Goal: Information Seeking & Learning: Learn about a topic

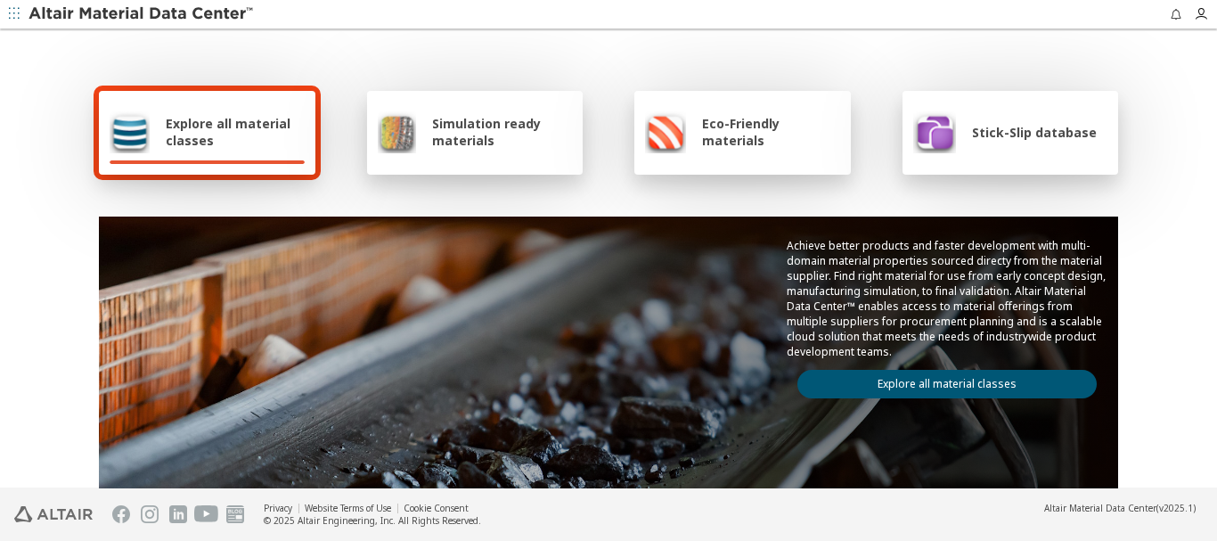
click at [959, 377] on link "Explore all material classes" at bounding box center [946, 384] width 299 height 29
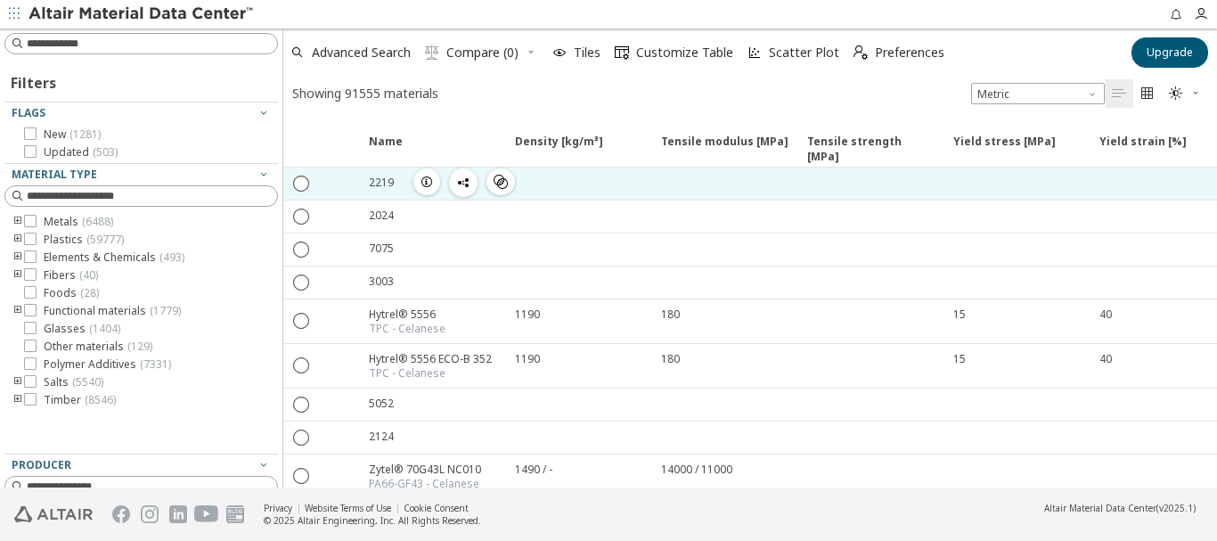
click at [379, 183] on div "2219" at bounding box center [381, 182] width 25 height 15
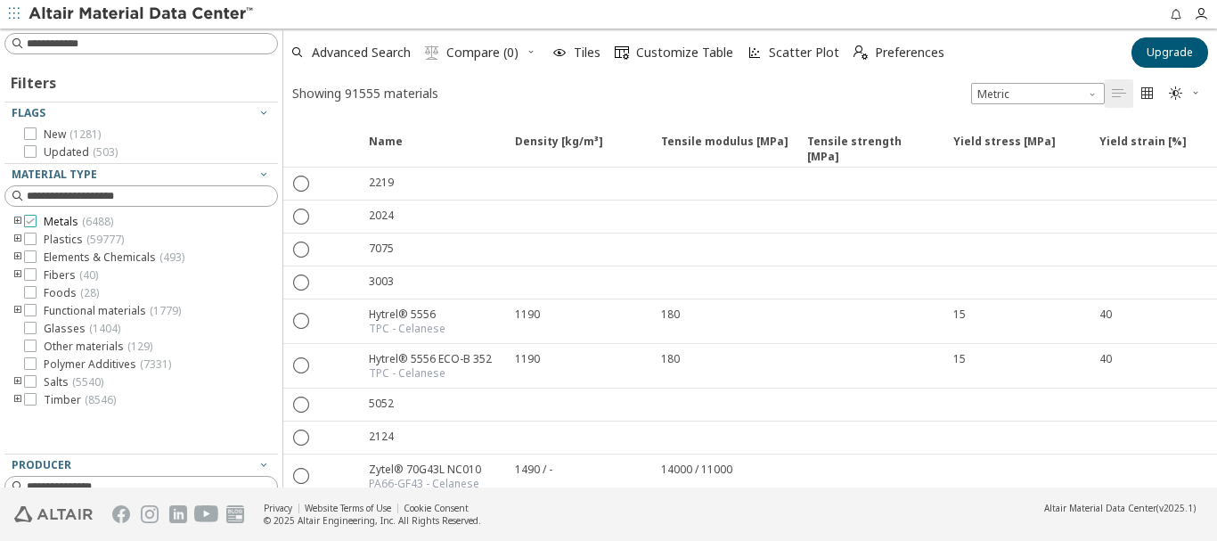
click at [65, 221] on span "Metals ( 6488 )" at bounding box center [78, 222] width 69 height 14
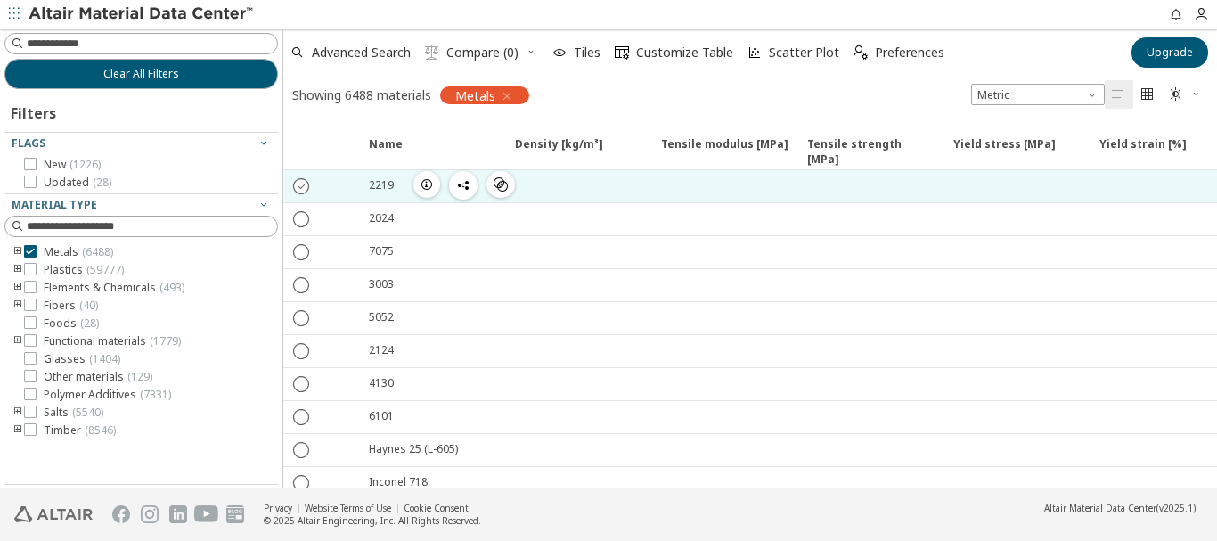
click at [299, 185] on icon "" at bounding box center [302, 185] width 16 height 16
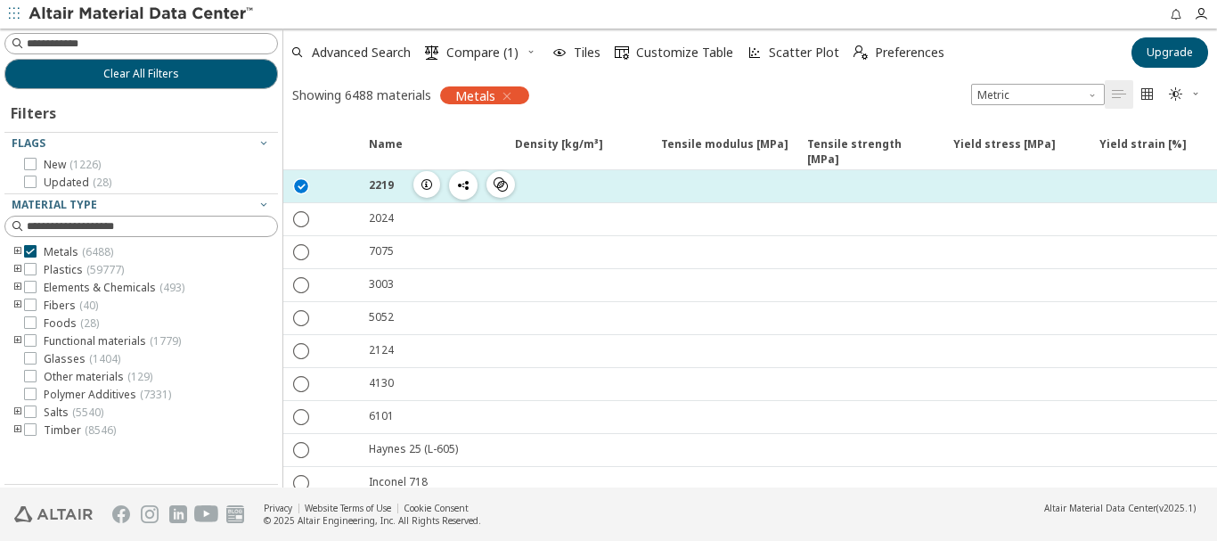
click at [425, 188] on icon "button" at bounding box center [427, 184] width 14 height 14
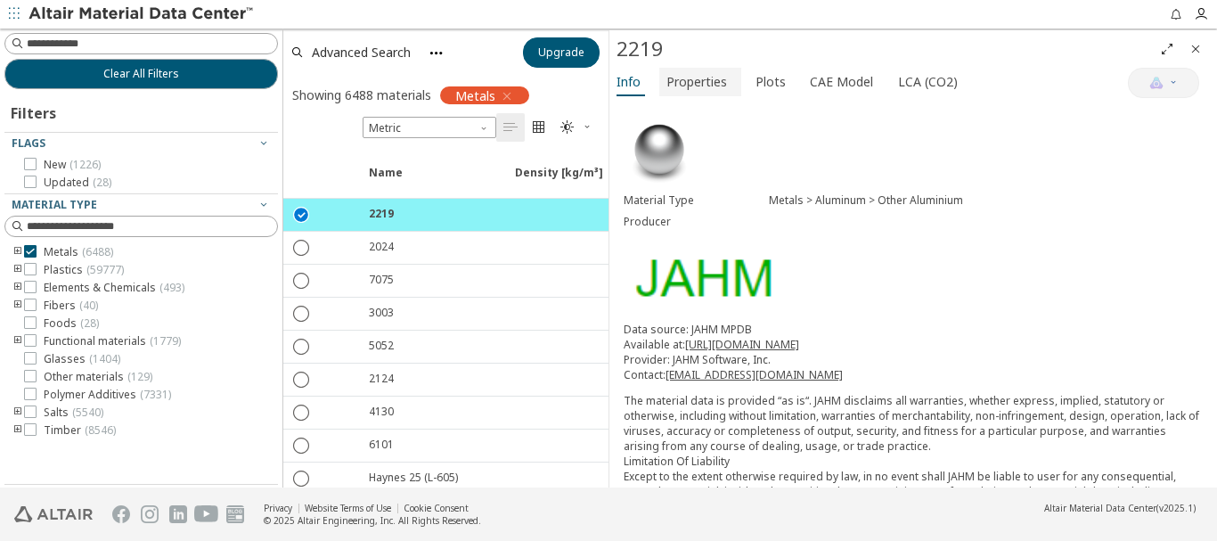
click at [708, 86] on span "Properties" at bounding box center [696, 82] width 61 height 29
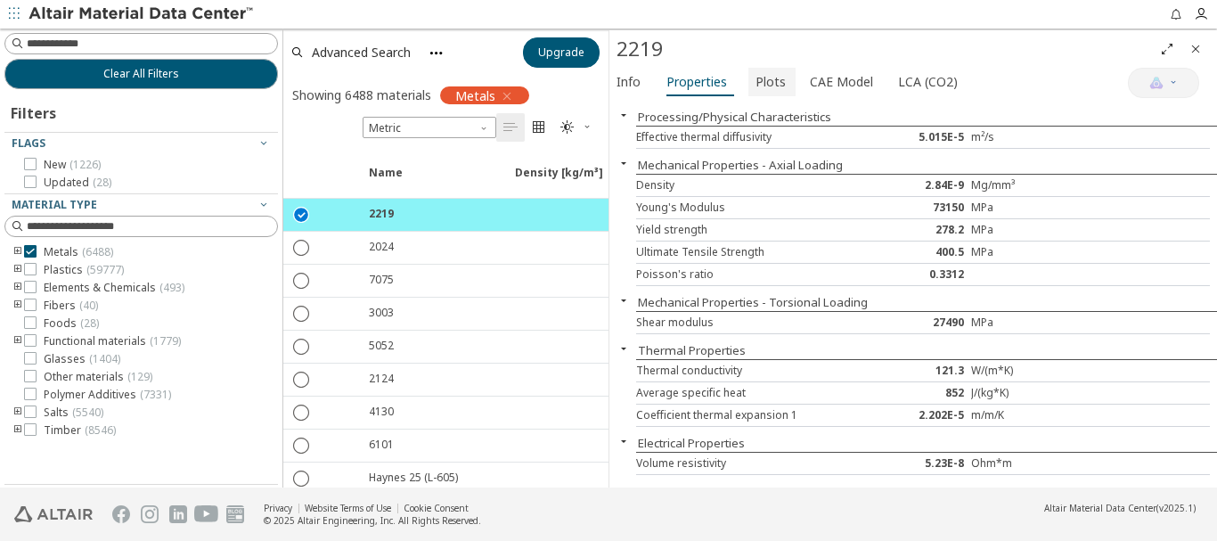
click at [762, 85] on span "Plots" at bounding box center [770, 82] width 30 height 29
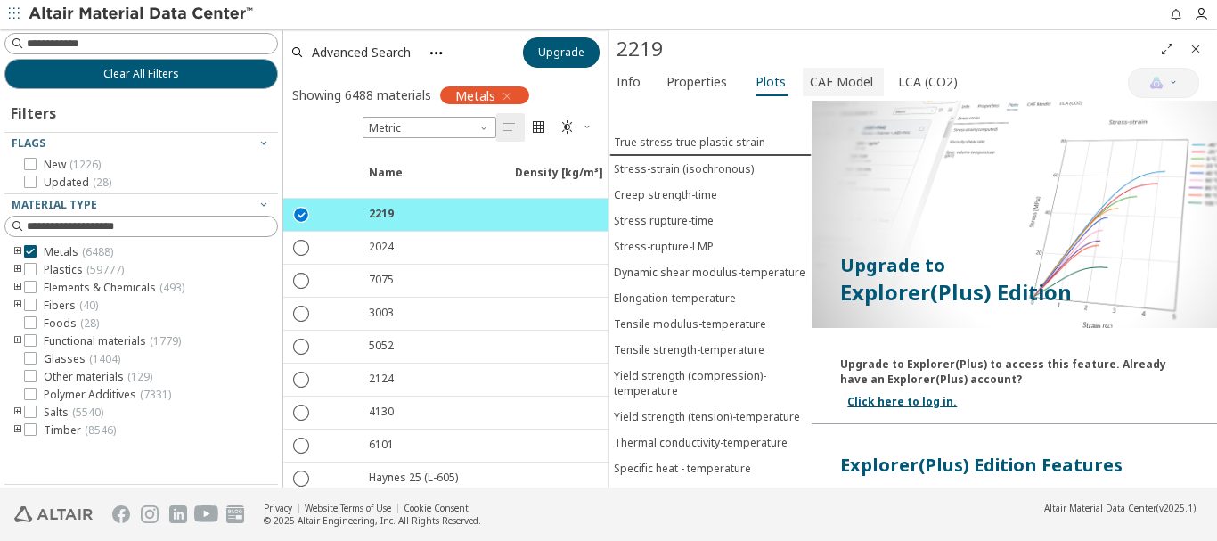
click at [822, 83] on span "CAE Model" at bounding box center [841, 82] width 63 height 29
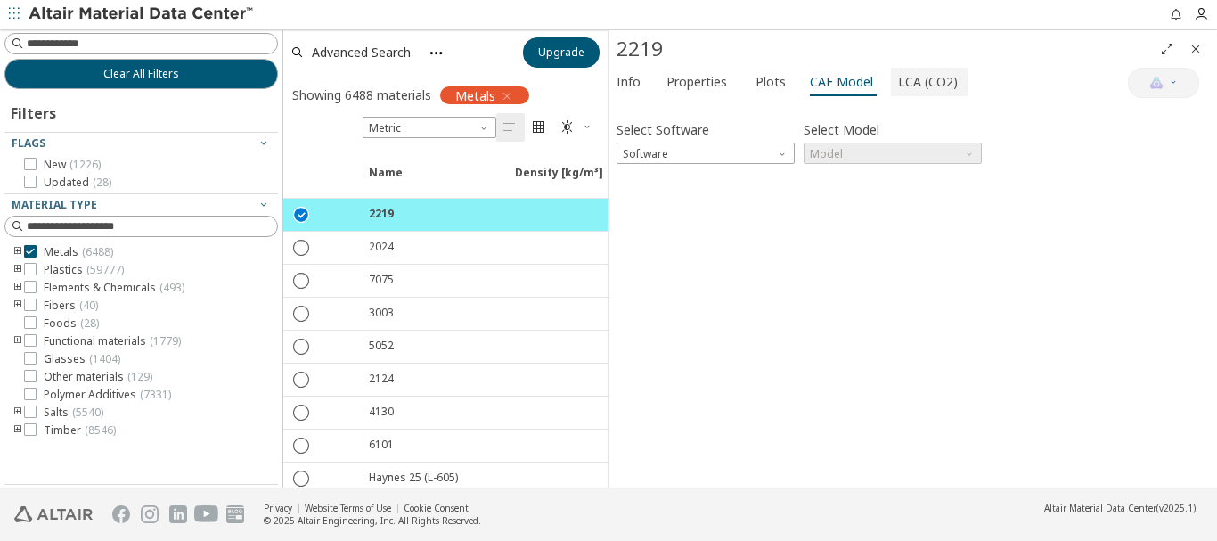
click at [926, 86] on span "LCA (CO2)" at bounding box center [928, 82] width 60 height 29
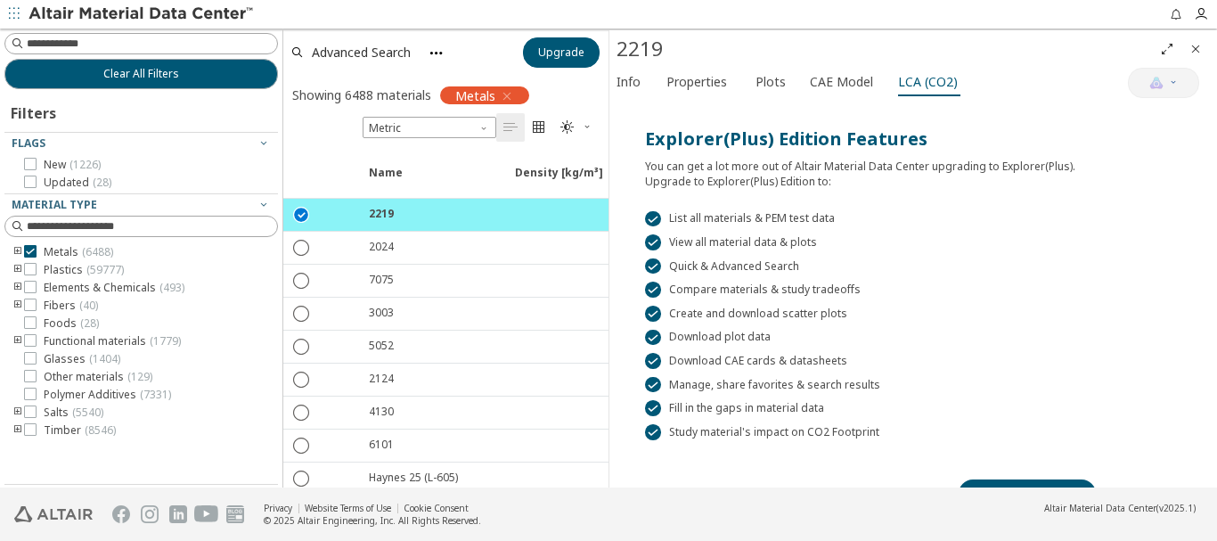
scroll to position [178, 0]
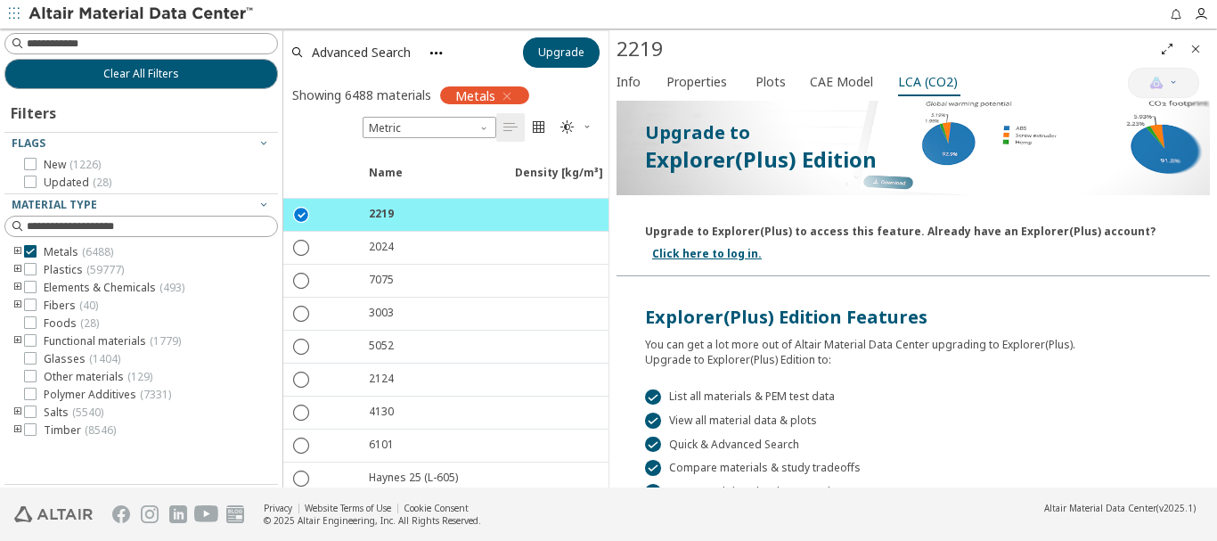
click at [683, 257] on link "Click here to log in." at bounding box center [707, 253] width 110 height 15
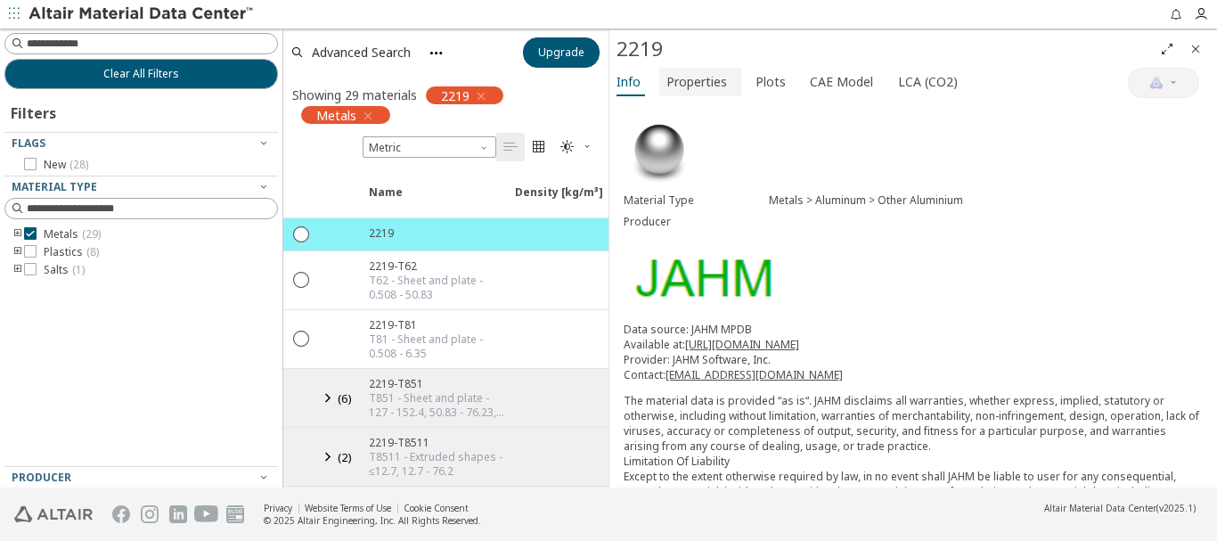
click at [710, 84] on span "Properties" at bounding box center [696, 82] width 61 height 29
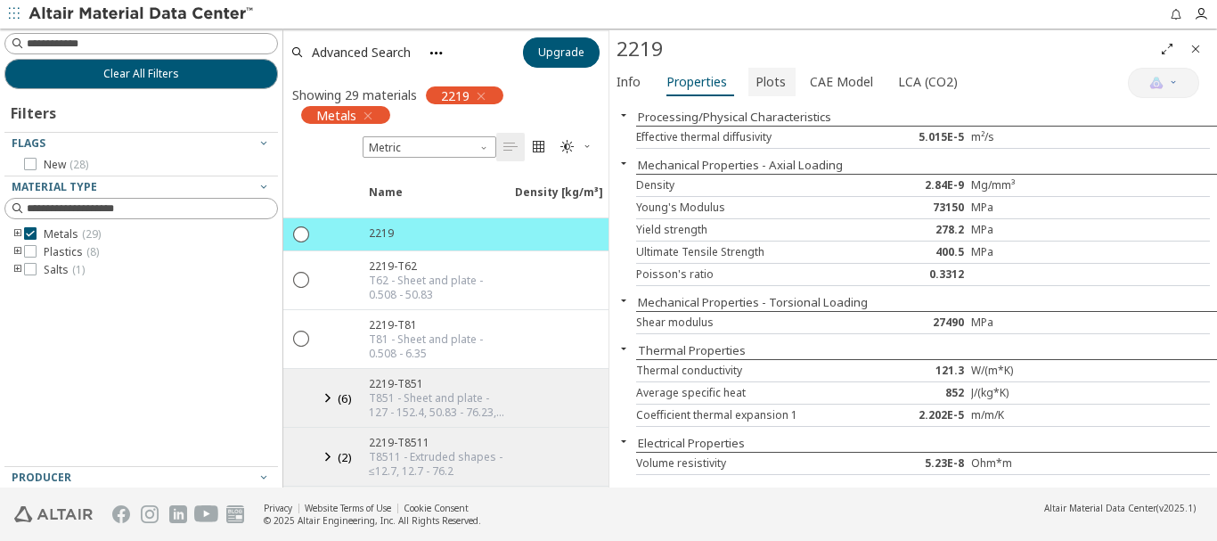
click at [766, 86] on span "Plots" at bounding box center [770, 82] width 30 height 29
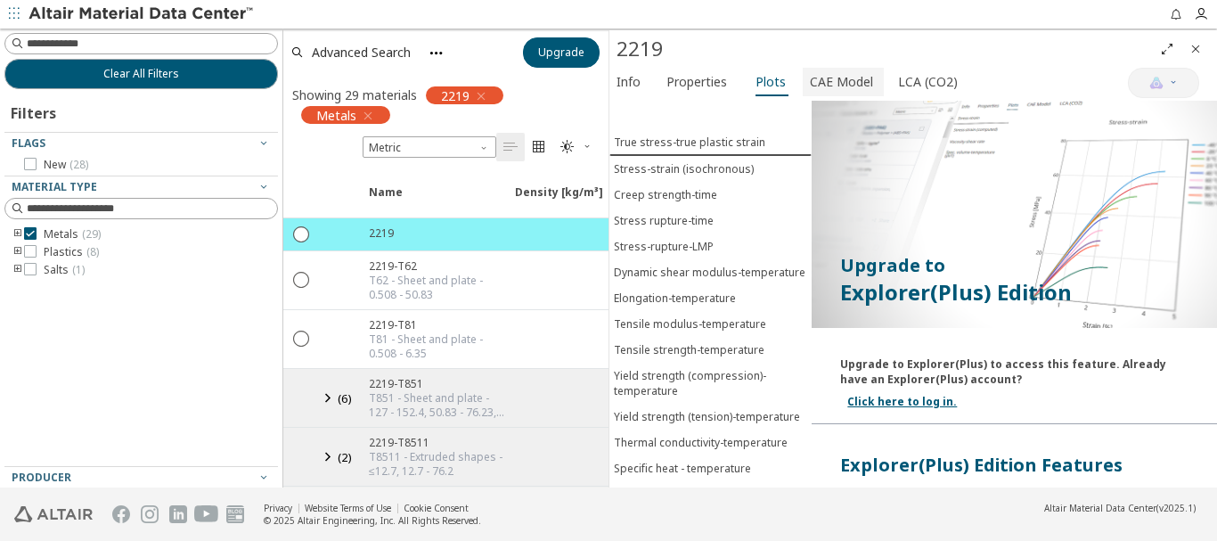
click at [842, 69] on span "CAE Model" at bounding box center [841, 82] width 63 height 29
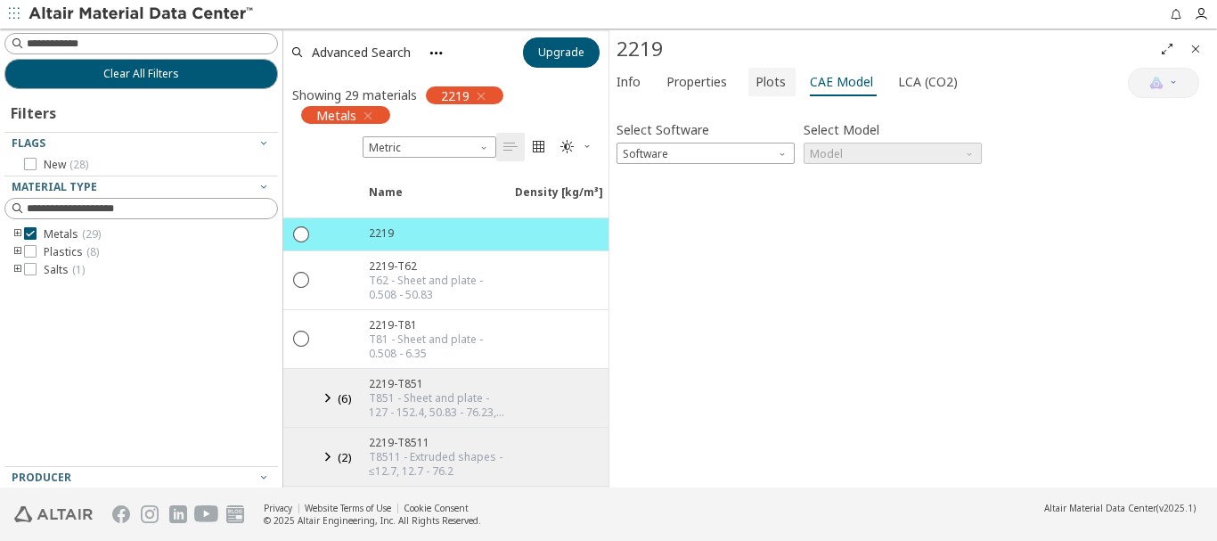
click at [762, 81] on span "Plots" at bounding box center [770, 82] width 30 height 29
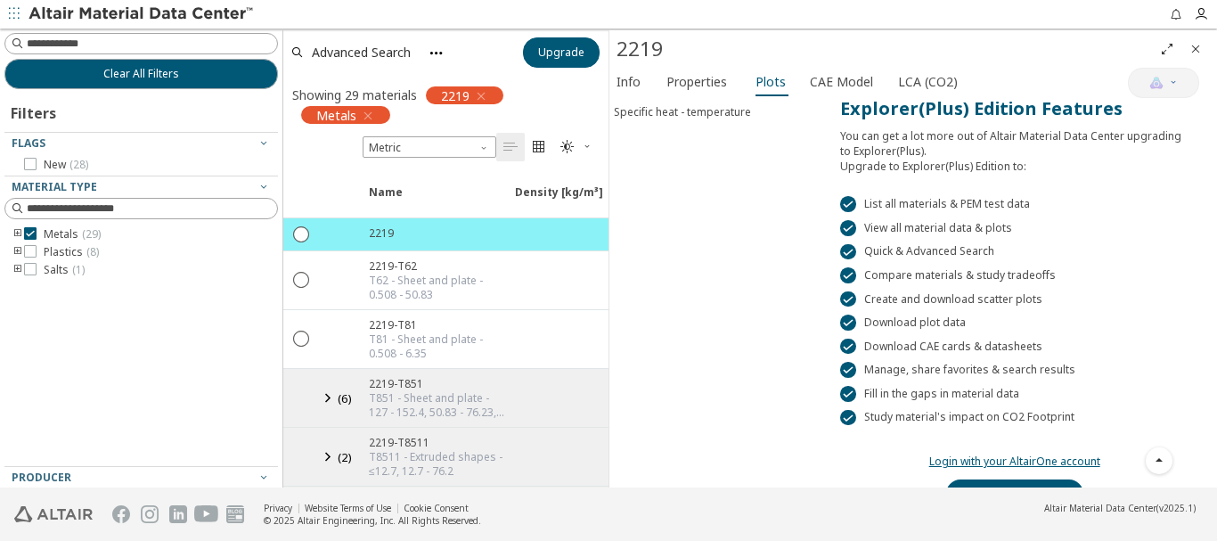
scroll to position [388, 0]
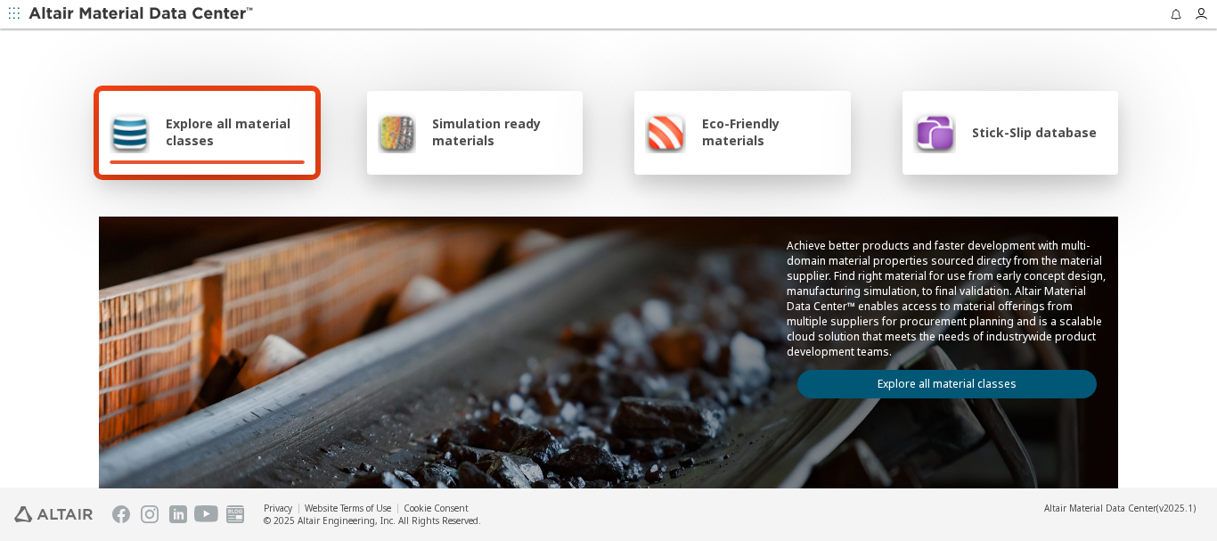
click at [451, 125] on span "Simulation ready materials" at bounding box center [502, 132] width 140 height 34
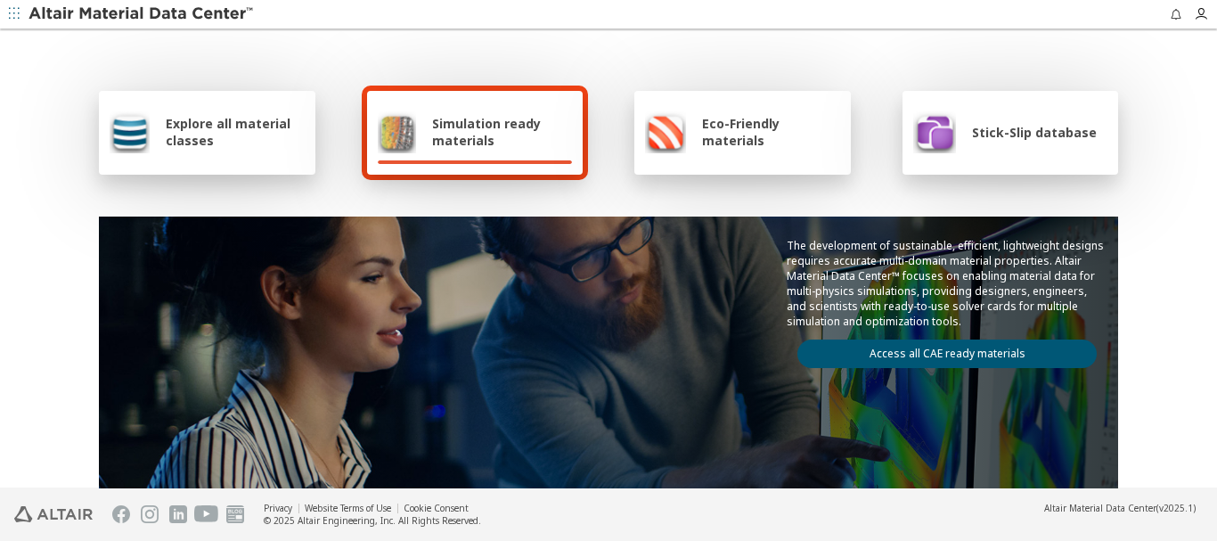
click at [958, 355] on link "Access all CAE ready materials" at bounding box center [946, 353] width 299 height 29
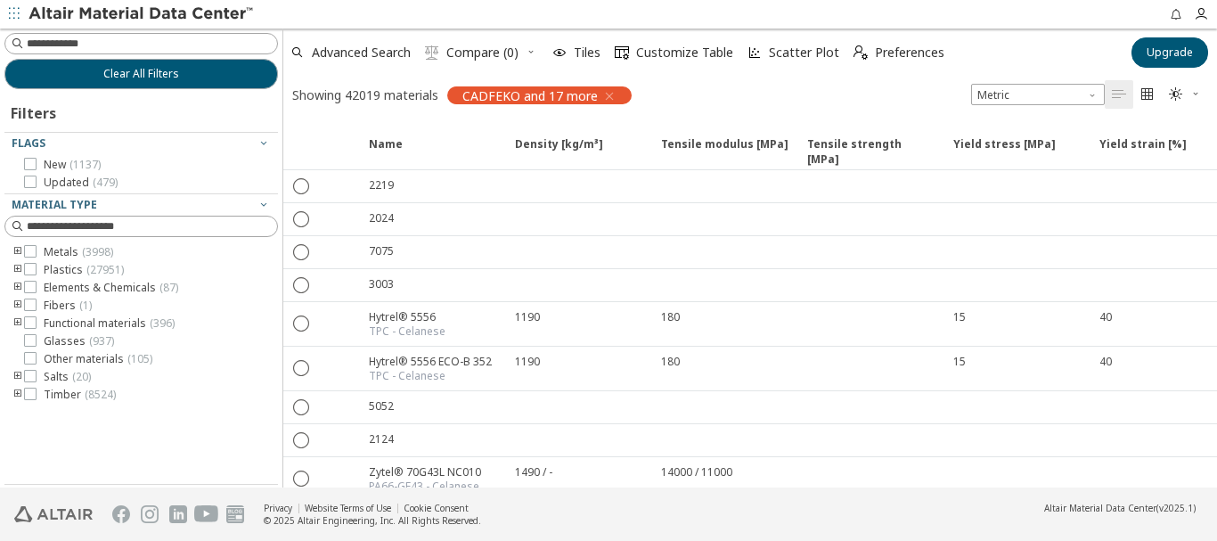
click at [18, 269] on icon "toogle group" at bounding box center [18, 270] width 12 height 14
click at [44, 285] on icon "toogle group" at bounding box center [44, 288] width 12 height 14
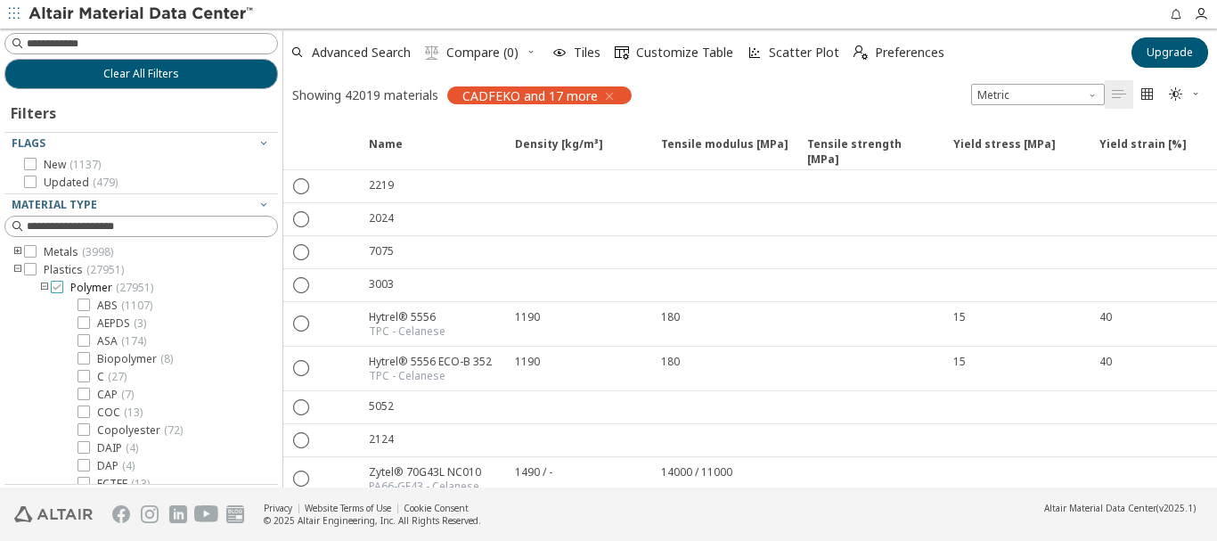
click at [86, 285] on span "Polymer ( 27951 )" at bounding box center [111, 288] width 83 height 14
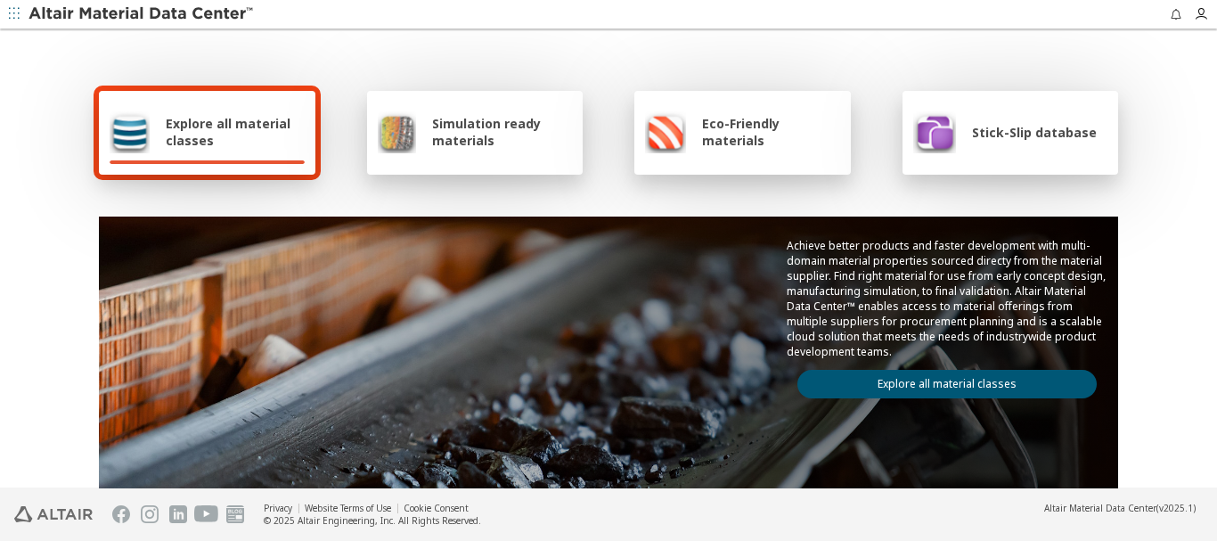
scroll to position [178, 0]
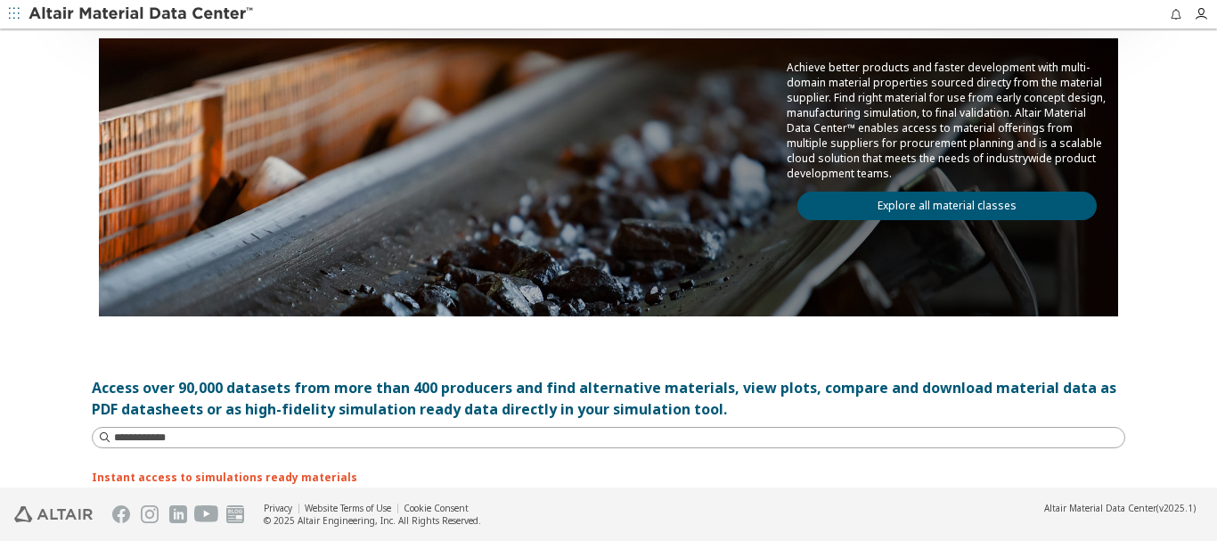
click at [946, 205] on link "Explore all material classes" at bounding box center [946, 206] width 299 height 29
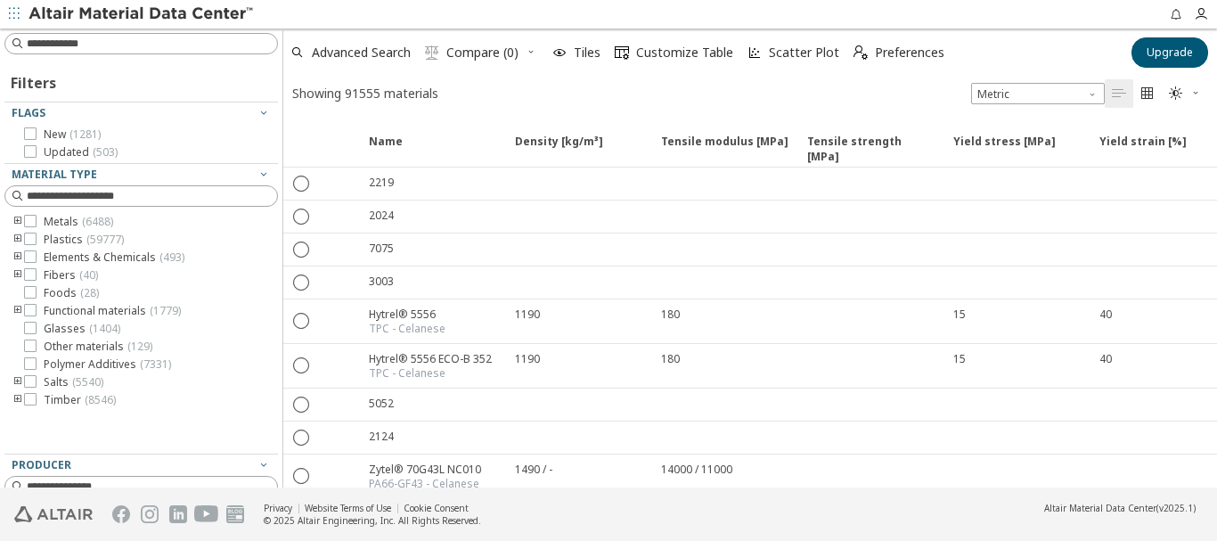
click at [18, 240] on icon "toogle group" at bounding box center [18, 239] width 12 height 14
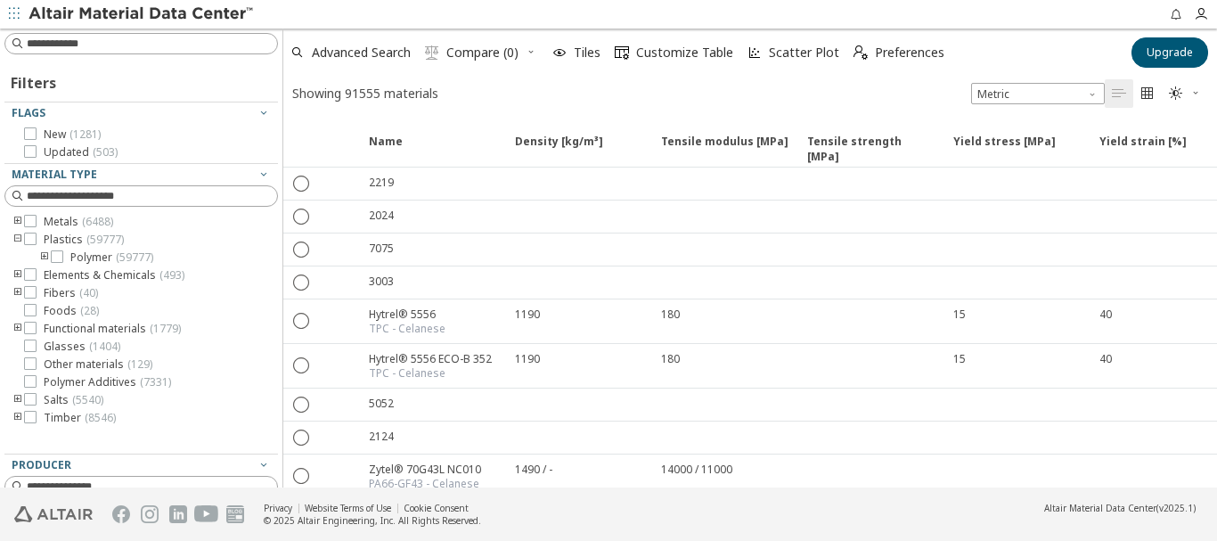
click at [43, 257] on icon "toogle group" at bounding box center [44, 257] width 12 height 14
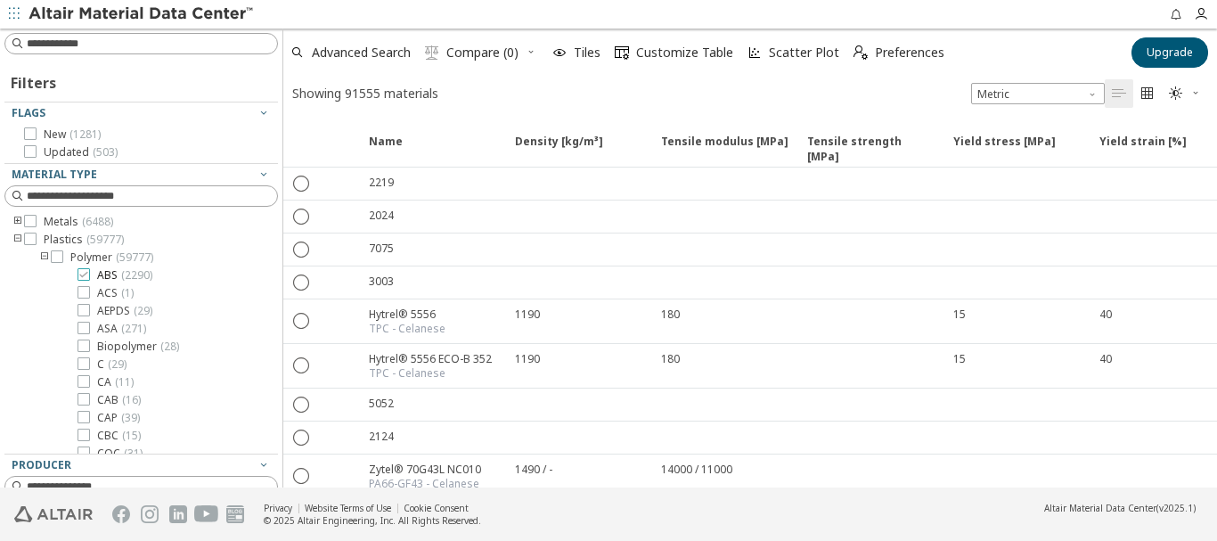
click at [110, 275] on span "ABS ( 2290 )" at bounding box center [124, 275] width 55 height 14
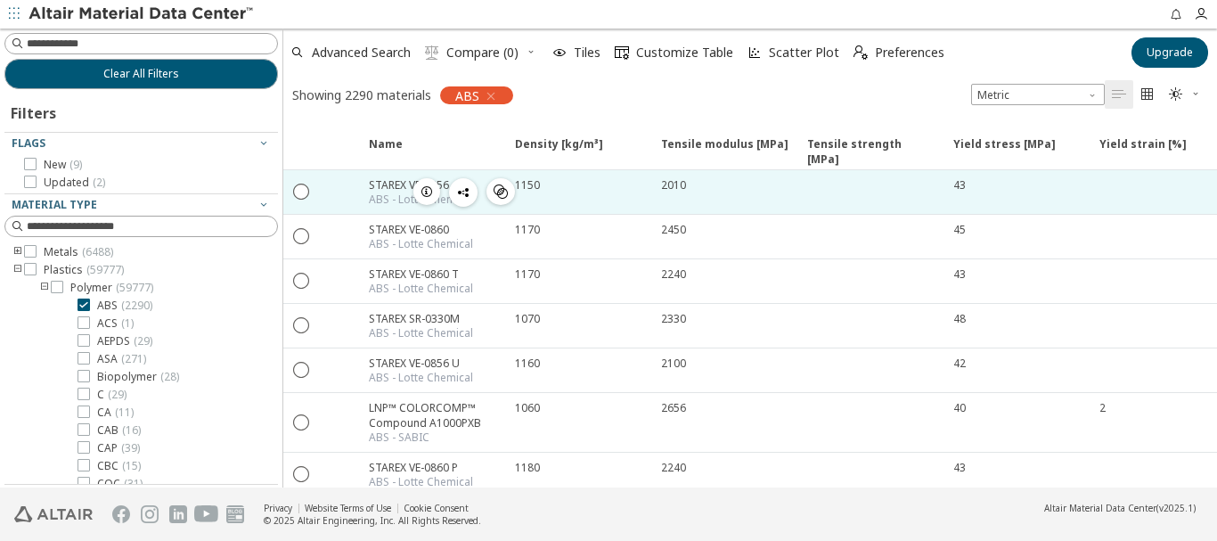
click at [388, 187] on div "STAREX VE-0856" at bounding box center [421, 184] width 104 height 15
click at [297, 192] on icon "" at bounding box center [302, 191] width 16 height 16
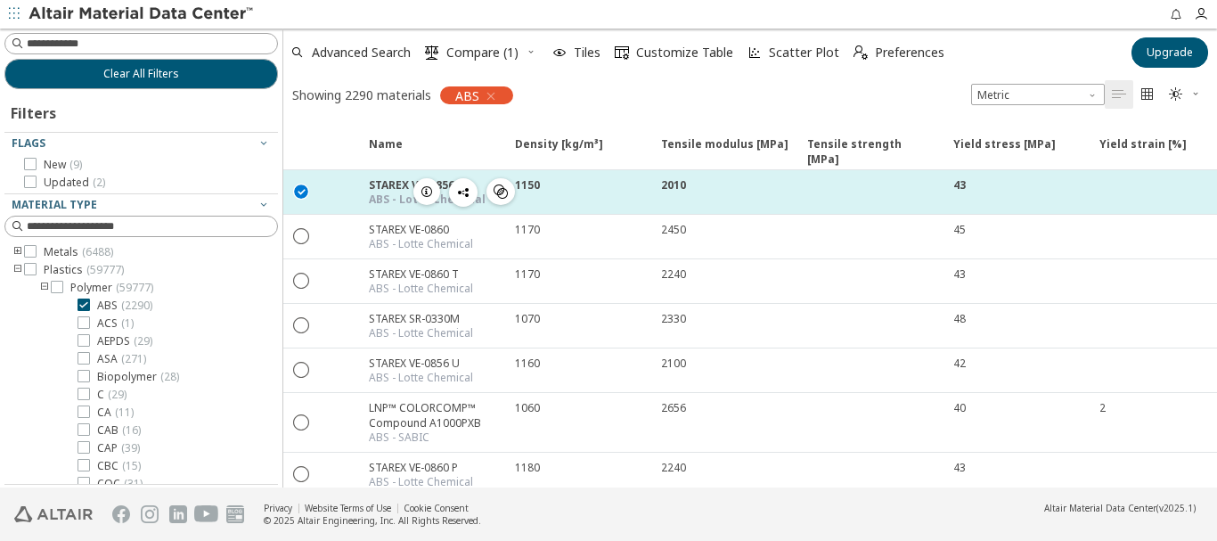
click at [426, 192] on icon "button" at bounding box center [427, 191] width 14 height 14
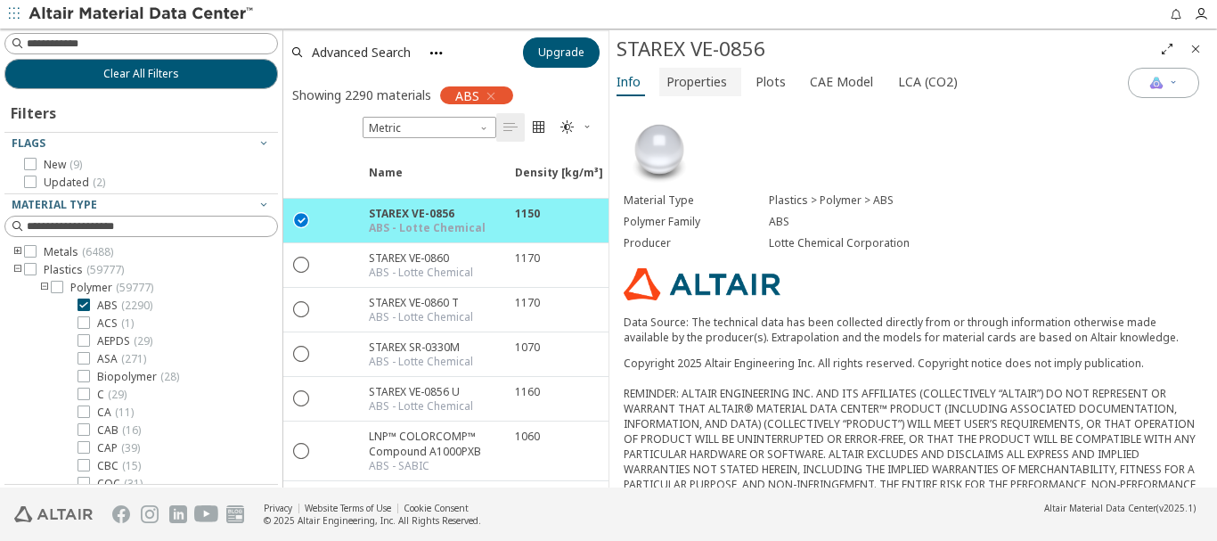
click at [705, 81] on span "Properties" at bounding box center [696, 82] width 61 height 29
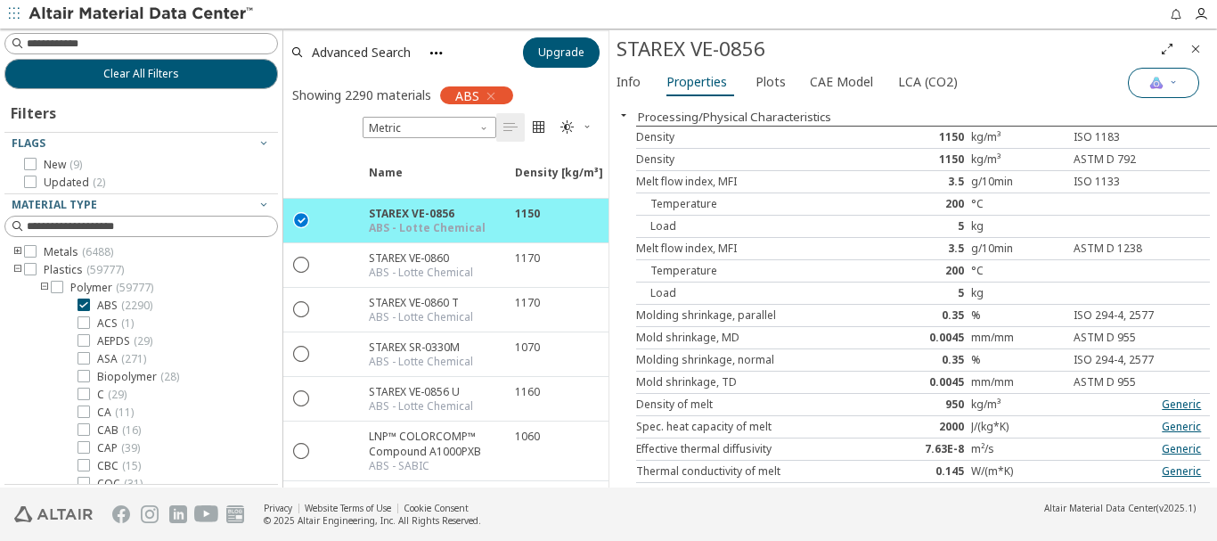
click at [1178, 81] on button "Materials Intelligence" at bounding box center [1163, 83] width 71 height 30
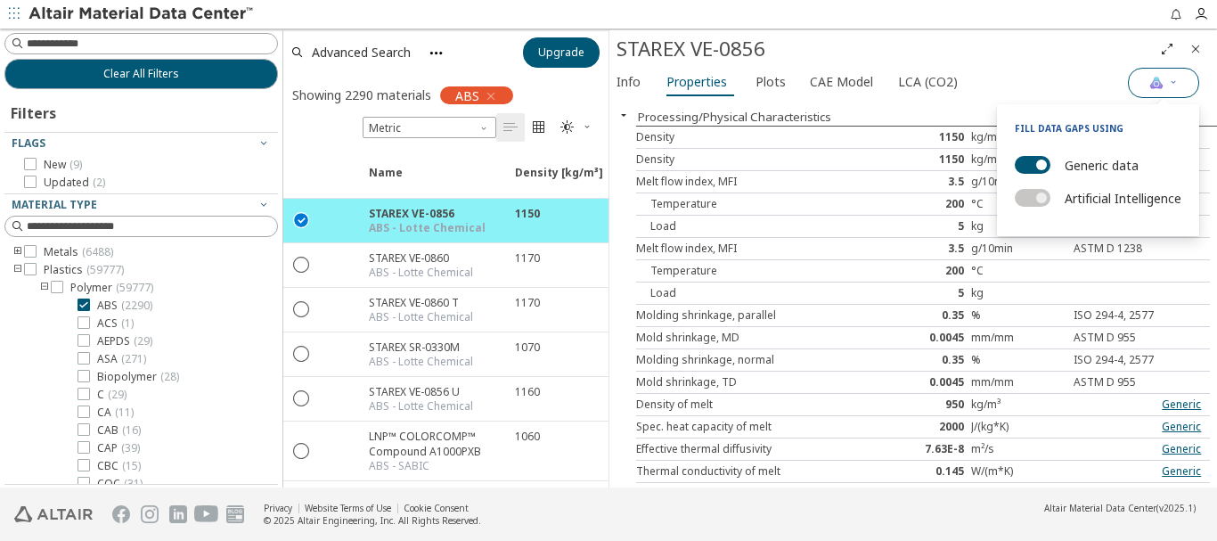
click at [1178, 81] on button "Materials Intelligence" at bounding box center [1163, 83] width 71 height 30
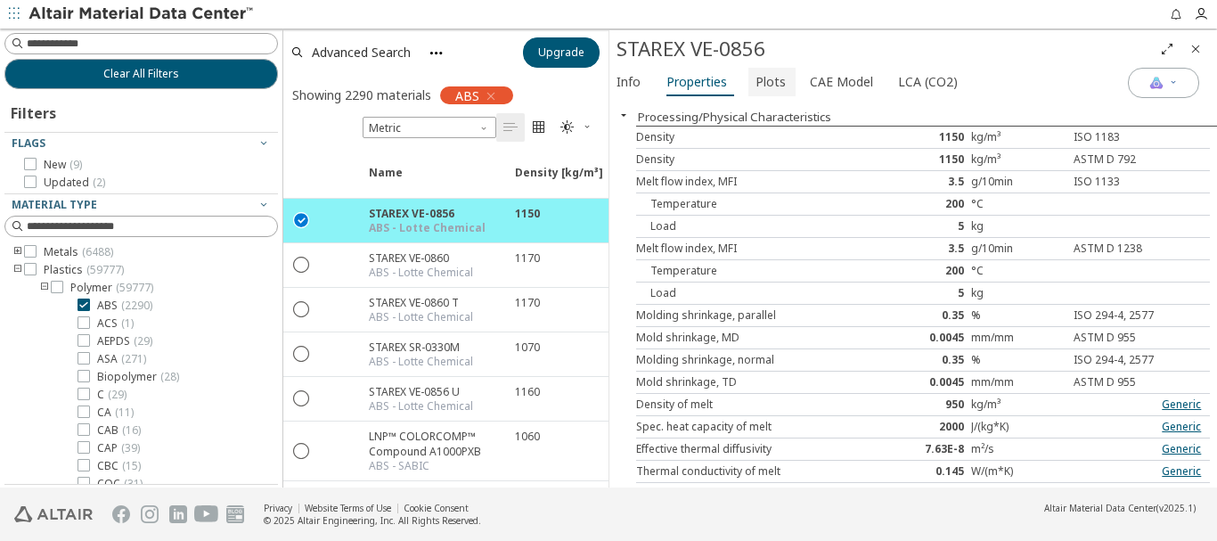
click at [756, 83] on span "Plots" at bounding box center [770, 82] width 30 height 29
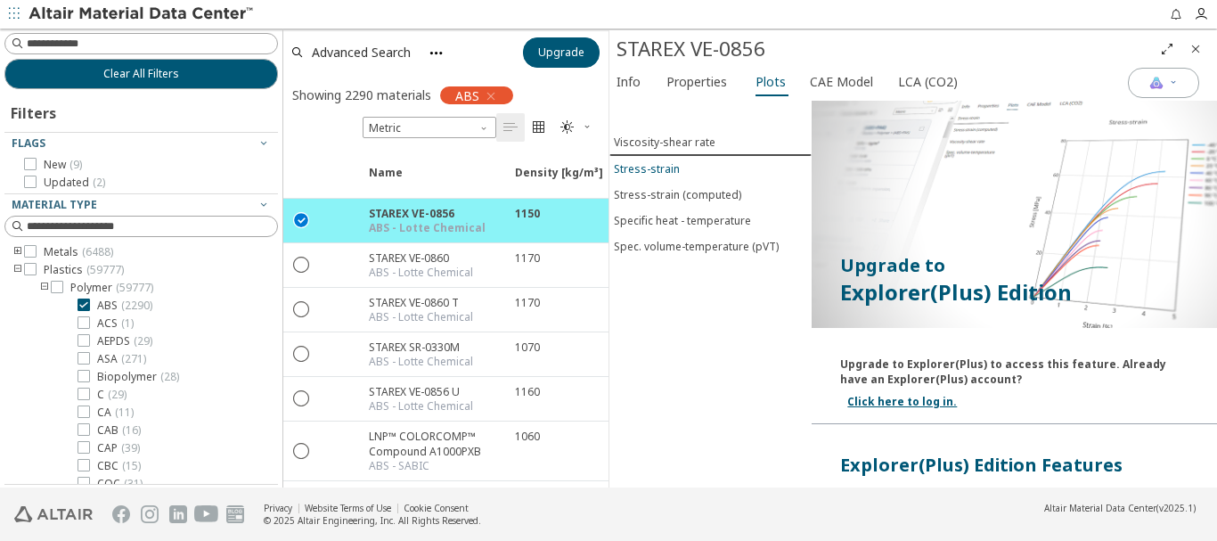
click at [632, 167] on div "Stress-strain" at bounding box center [647, 168] width 66 height 15
click at [655, 193] on div "Stress-strain (computed)" at bounding box center [677, 194] width 127 height 15
click at [657, 220] on div "Specific heat - temperature" at bounding box center [682, 220] width 137 height 15
click at [664, 249] on div "Spec. volume-temperature (pVT)" at bounding box center [696, 246] width 165 height 15
click at [1203, 14] on icon "button" at bounding box center [1201, 14] width 14 height 14
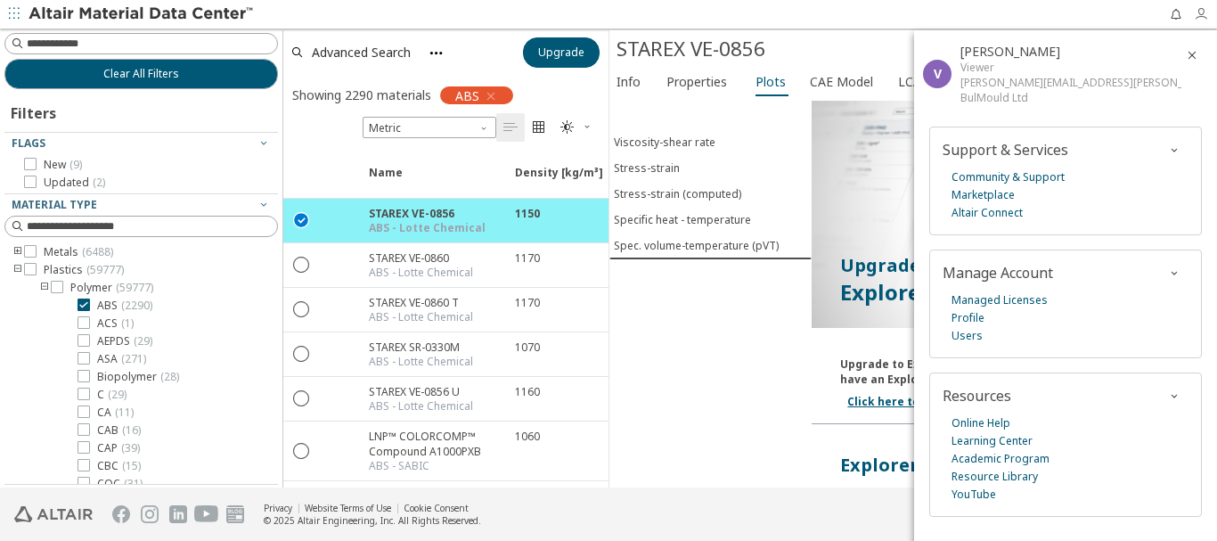
click at [1200, 13] on icon "button" at bounding box center [1201, 14] width 14 height 14
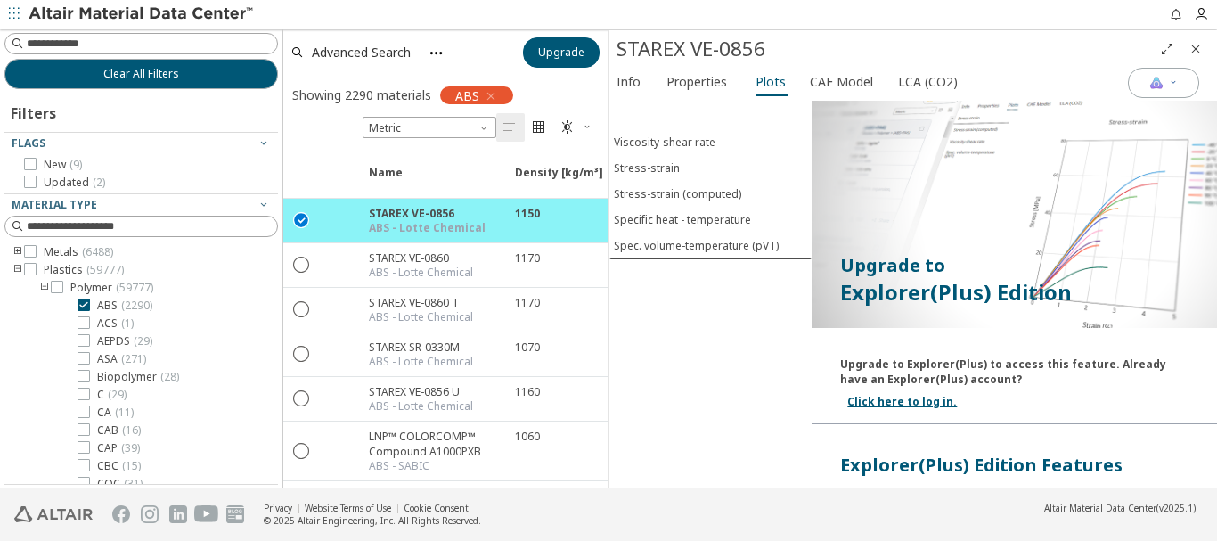
scroll to position [388, 0]
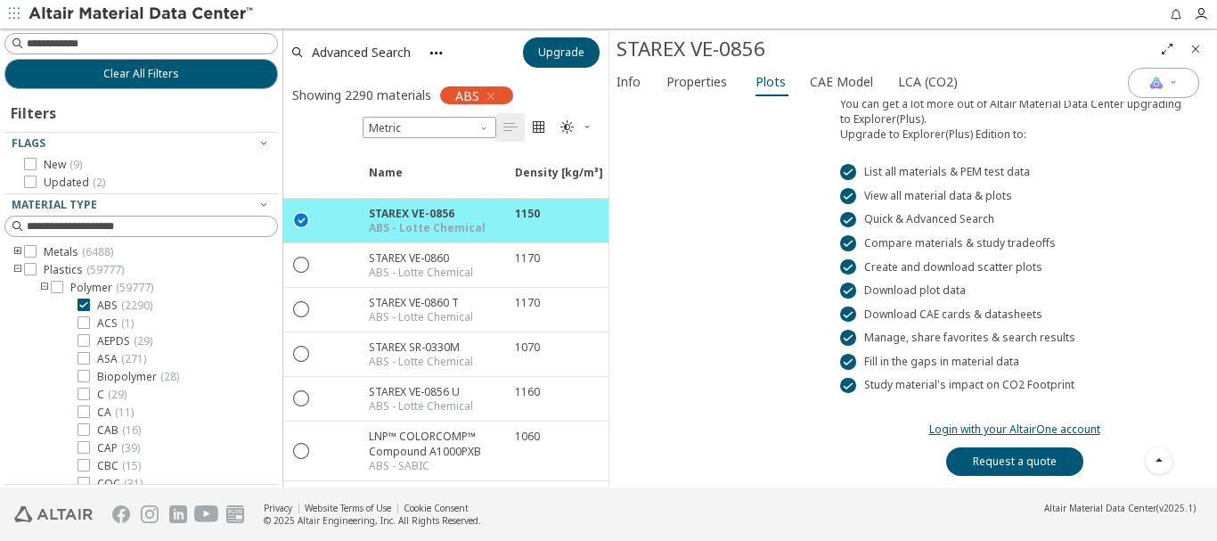
click at [1027, 426] on link "Login with your AltairOne account" at bounding box center [1014, 428] width 171 height 15
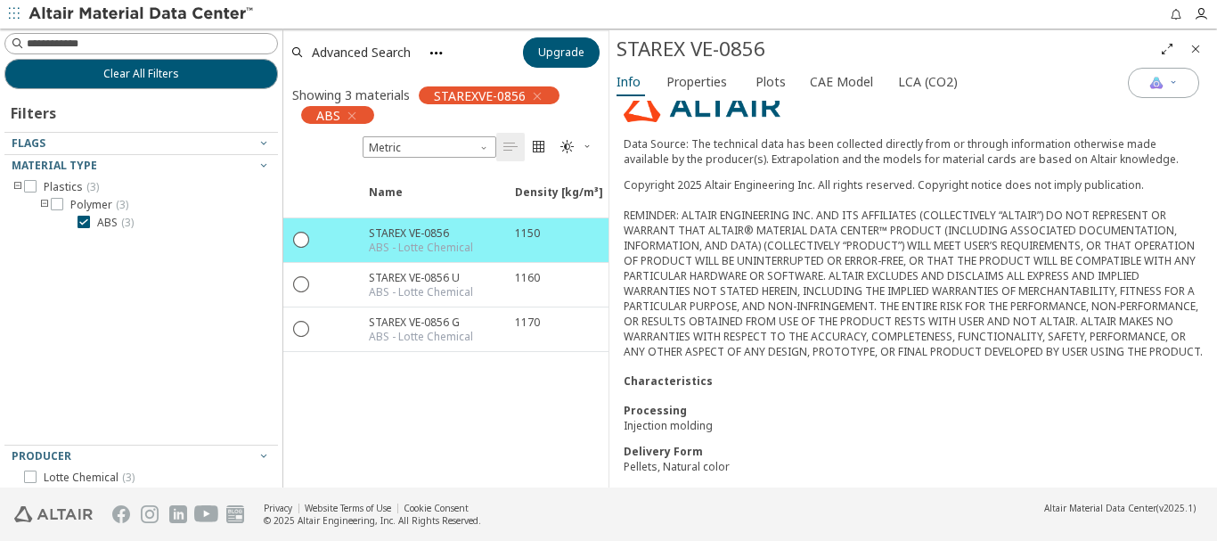
scroll to position [246, 0]
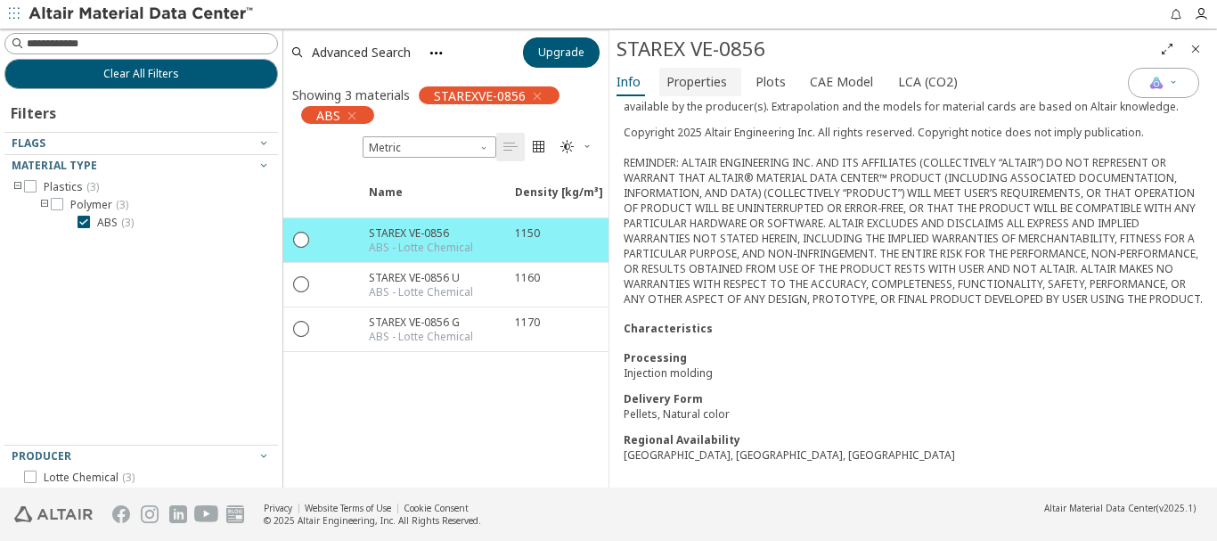
click at [696, 86] on span "Properties" at bounding box center [696, 82] width 61 height 29
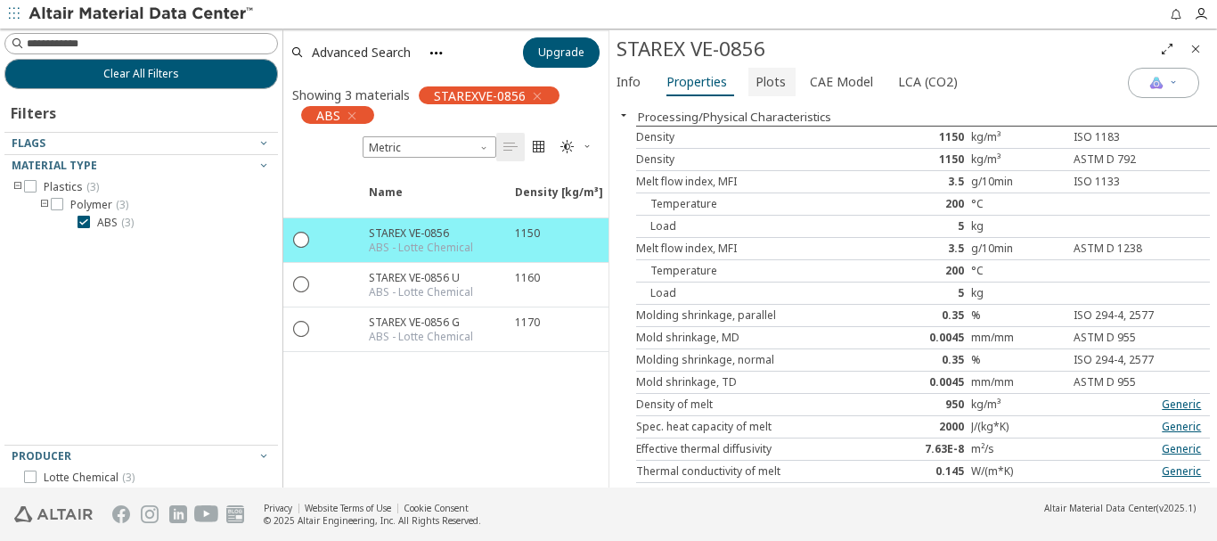
click at [762, 83] on span "Plots" at bounding box center [770, 82] width 30 height 29
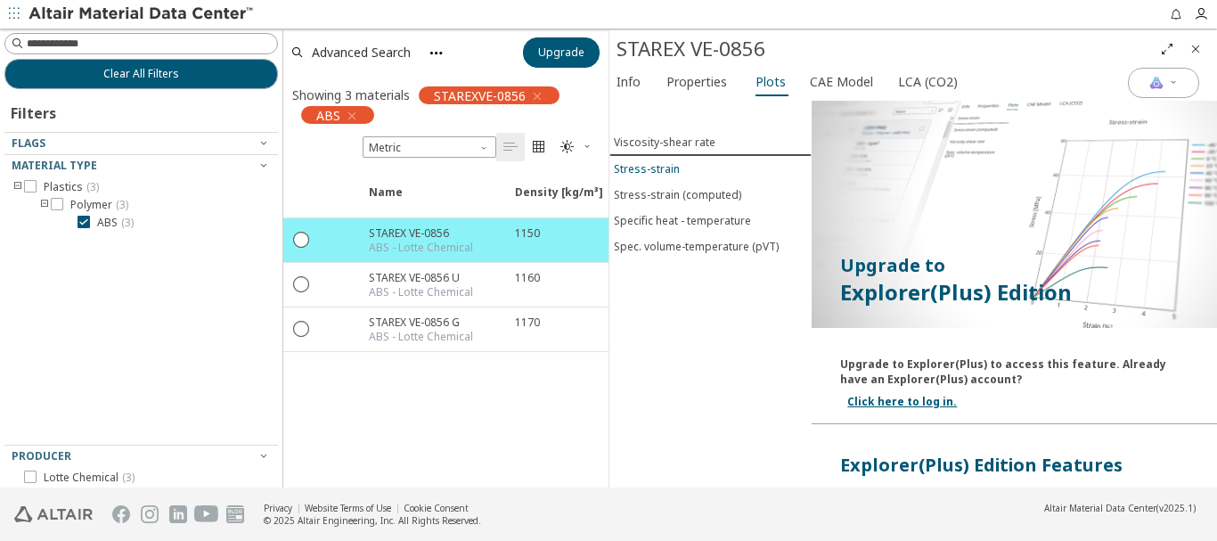
click at [665, 167] on div "Stress-strain" at bounding box center [647, 168] width 66 height 15
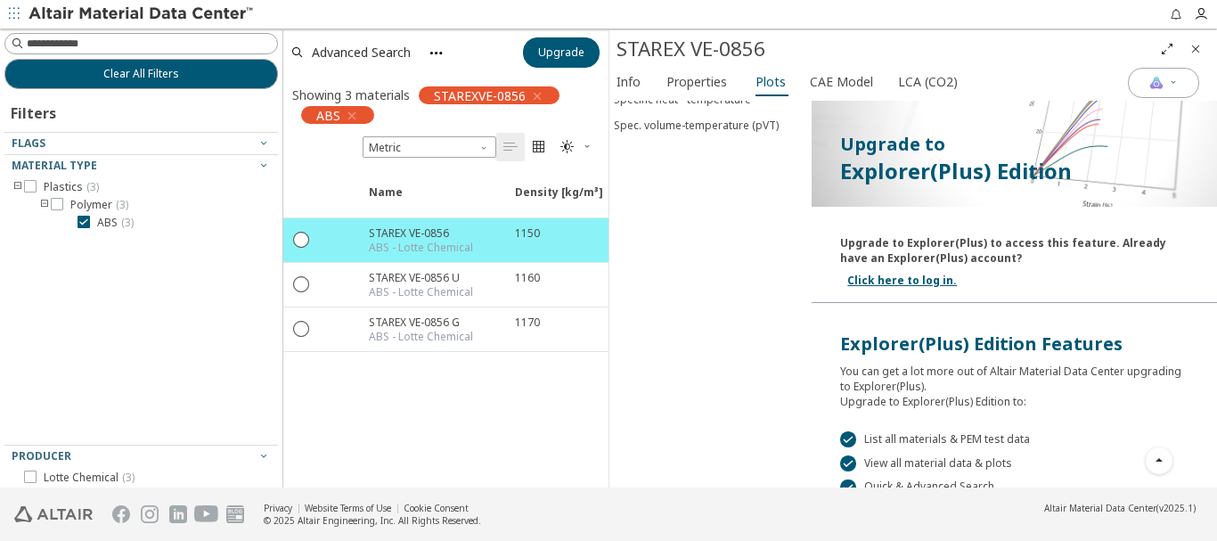
scroll to position [0, 0]
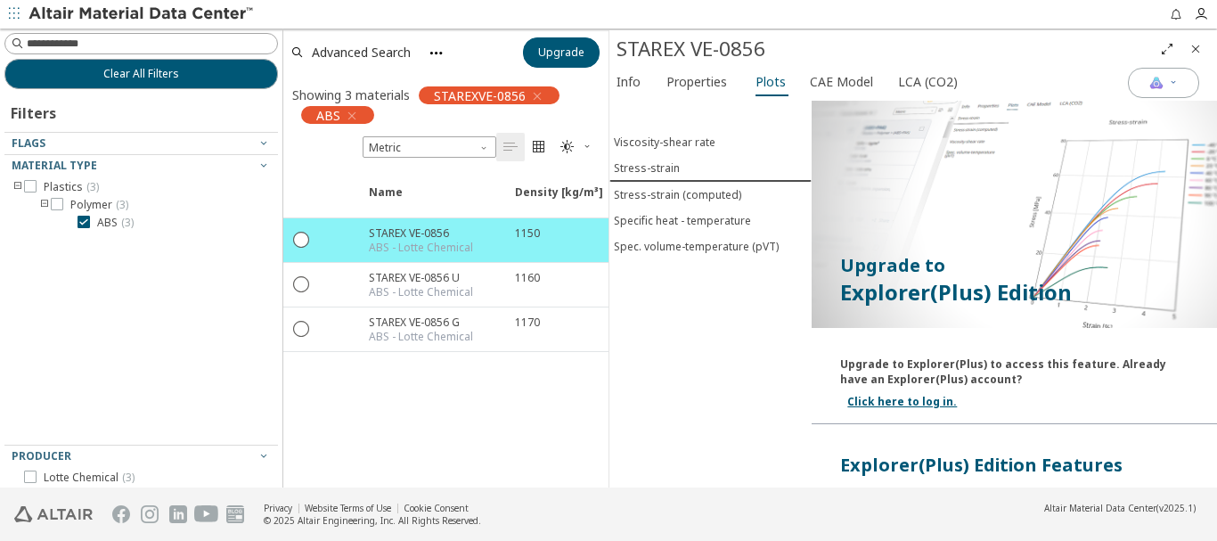
click at [1068, 215] on img at bounding box center [1013, 215] width 405 height 228
click at [833, 74] on span "CAE Model" at bounding box center [841, 82] width 63 height 29
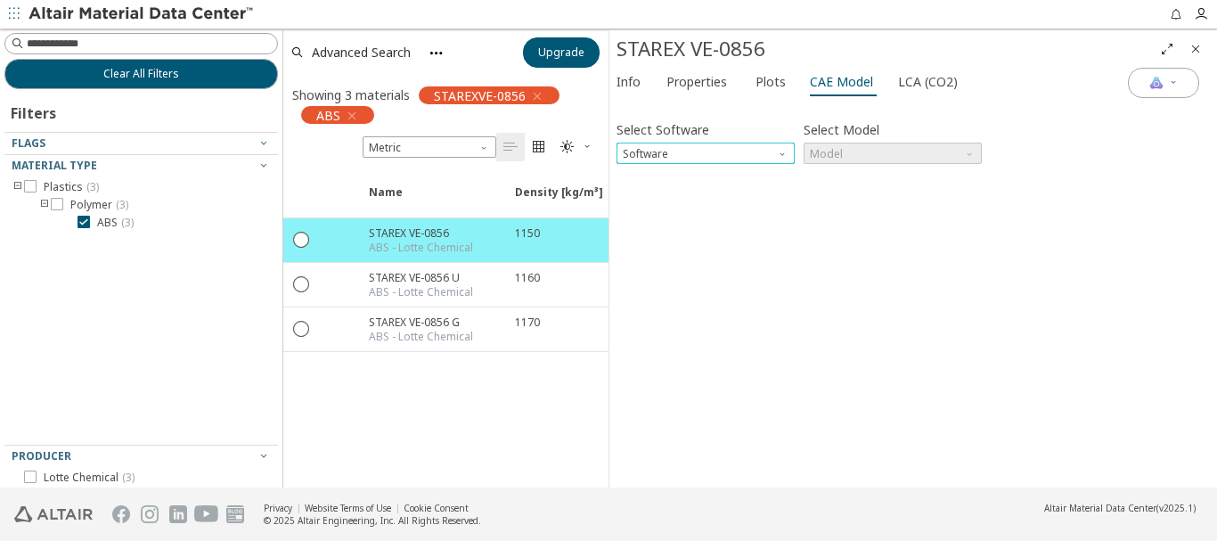
click at [782, 153] on span "Software" at bounding box center [784, 150] width 14 height 14
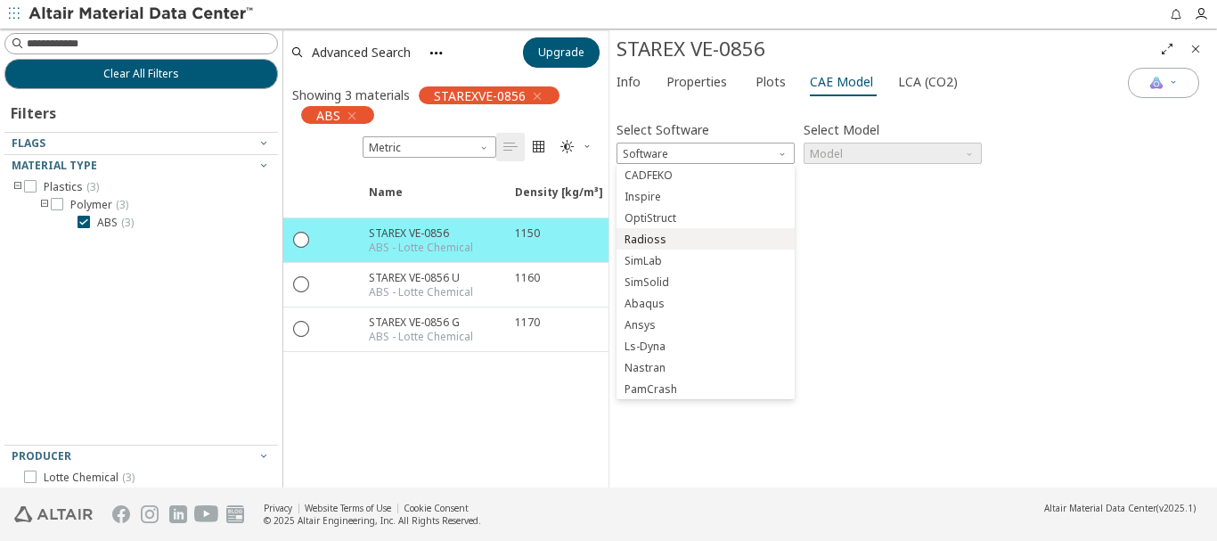
click at [707, 246] on button "Radioss" at bounding box center [705, 238] width 178 height 21
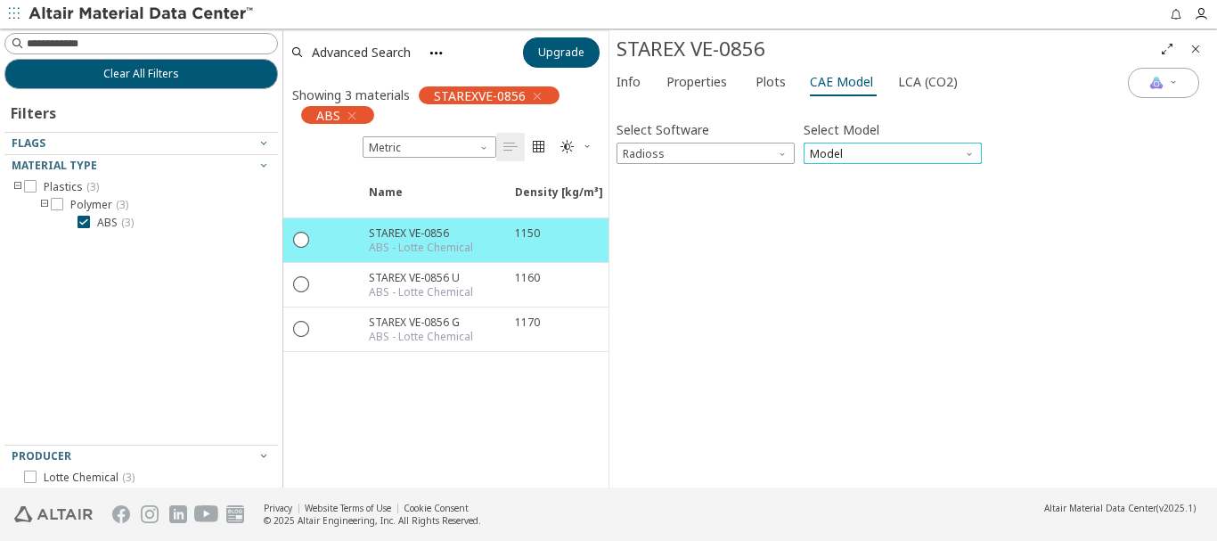
click at [870, 148] on span "Model" at bounding box center [892, 153] width 178 height 21
click at [862, 169] on span "Law1" at bounding box center [893, 175] width 164 height 12
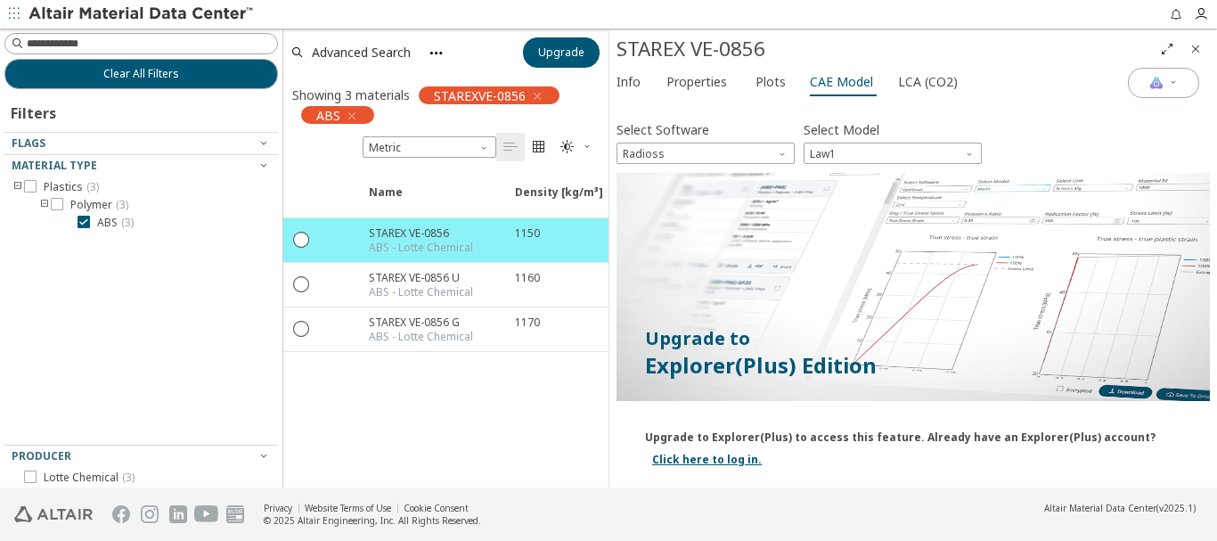
click at [845, 231] on div "Upgrade to Explorer(Plus) Edition Upgrade to Explorer(Plus) to access this feat…" at bounding box center [912, 537] width 593 height 729
